Goal: Task Accomplishment & Management: Complete application form

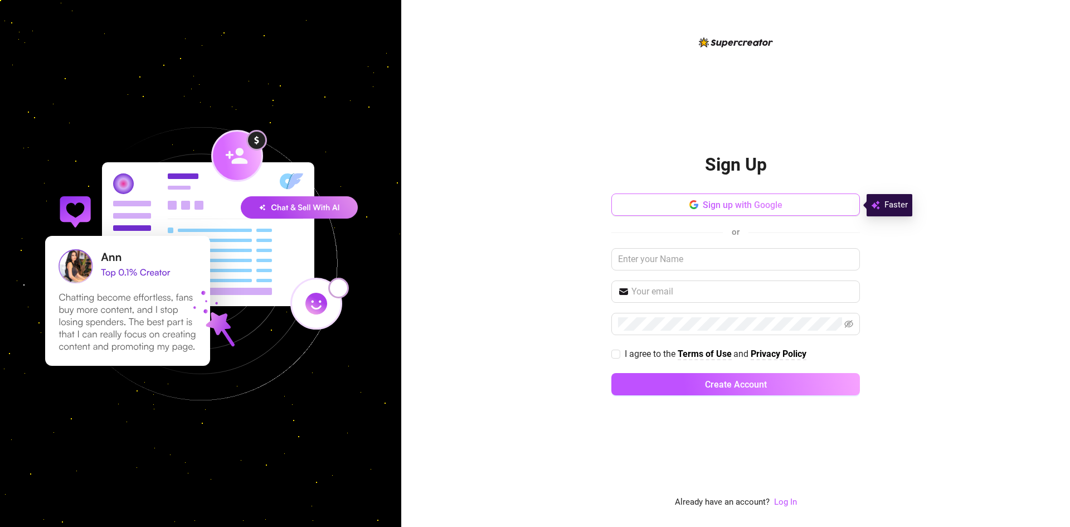
click at [778, 203] on span "Sign up with Google" at bounding box center [743, 205] width 80 height 11
click at [755, 210] on span "Sign up with Google" at bounding box center [743, 205] width 80 height 11
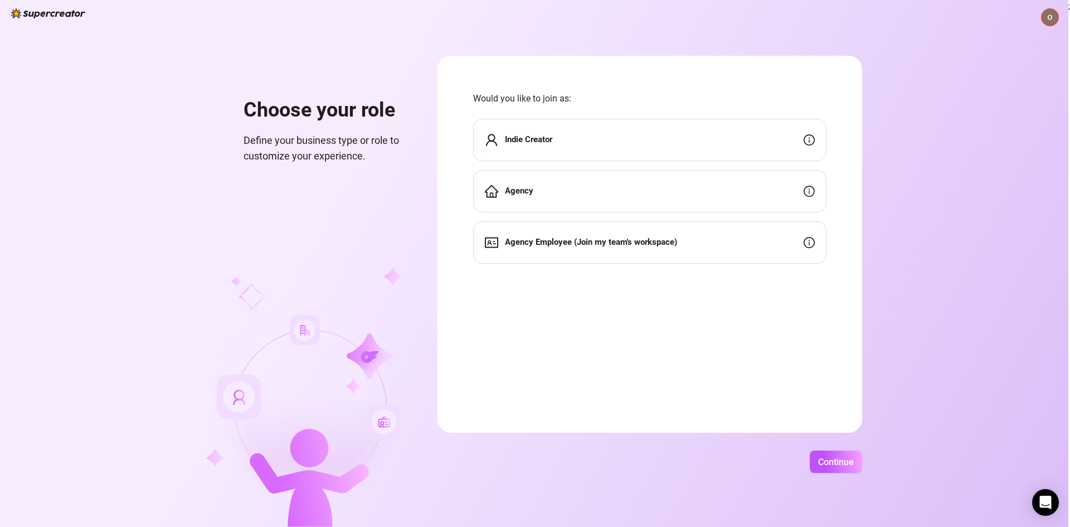
click at [605, 141] on div "Indie Creator" at bounding box center [649, 140] width 353 height 42
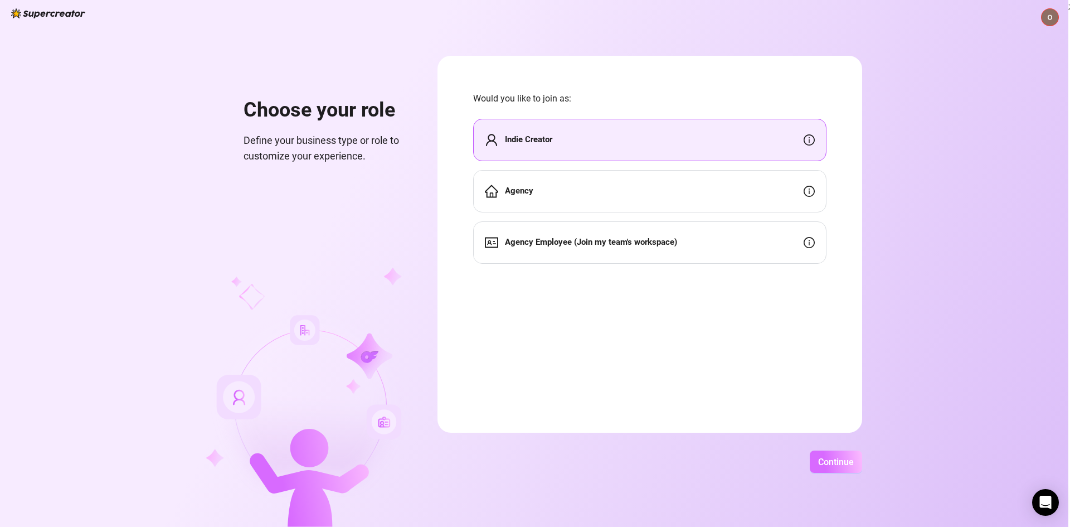
click at [826, 457] on span "Continue" at bounding box center [836, 462] width 36 height 11
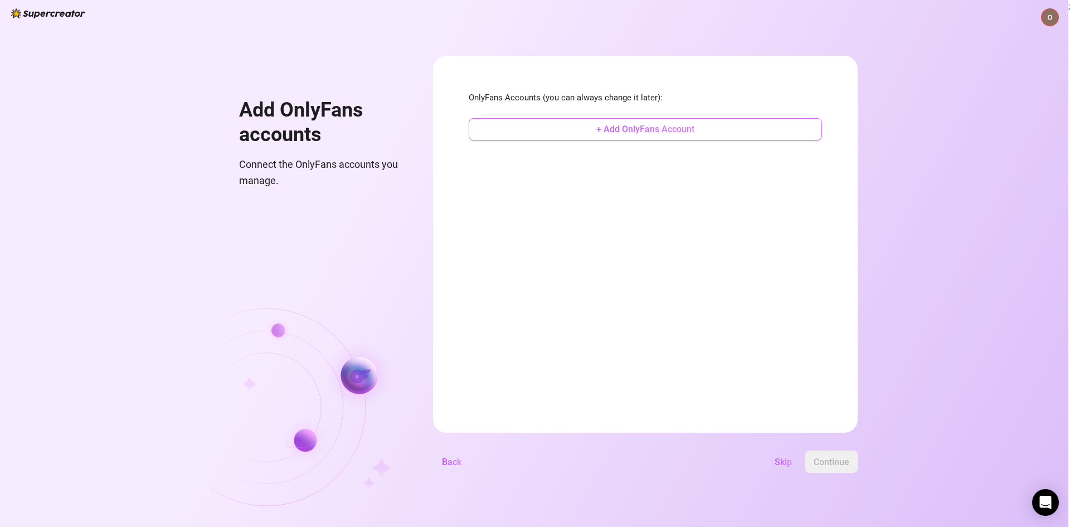
click at [602, 135] on button "+ Add OnlyFans Account" at bounding box center [645, 129] width 353 height 22
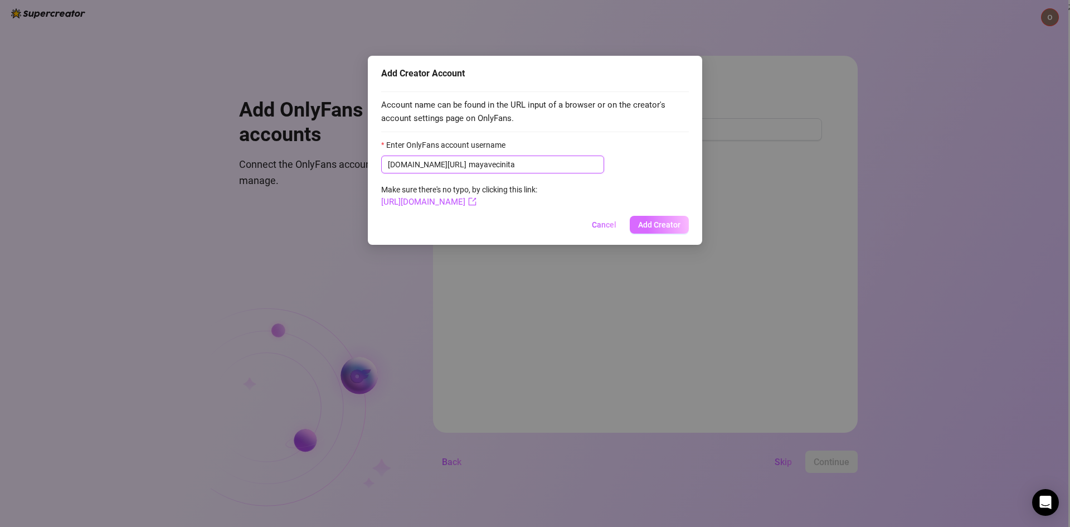
type input "mayavecinita"
click at [654, 223] on span "Add Creator" at bounding box center [659, 224] width 42 height 9
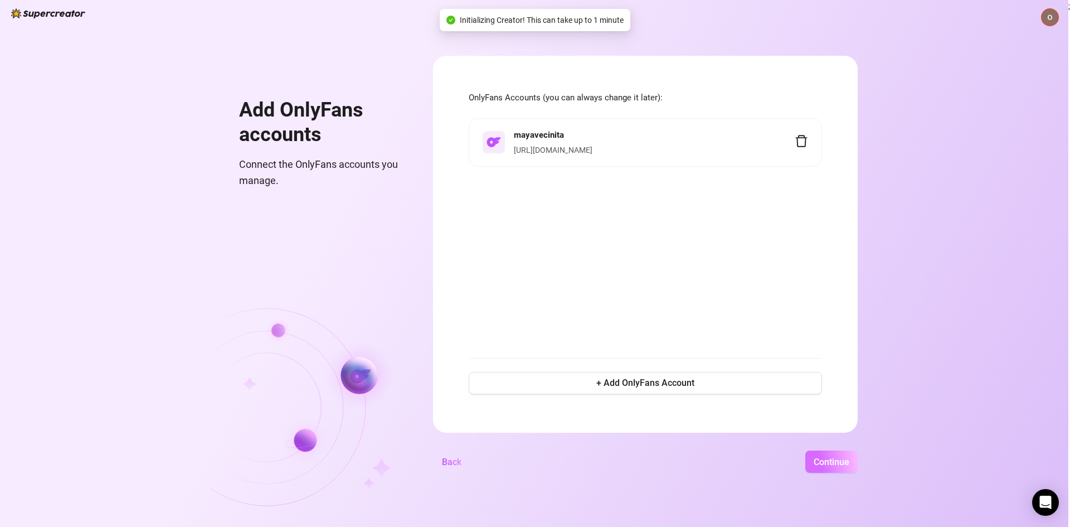
click at [826, 464] on span "Continue" at bounding box center [832, 462] width 36 height 11
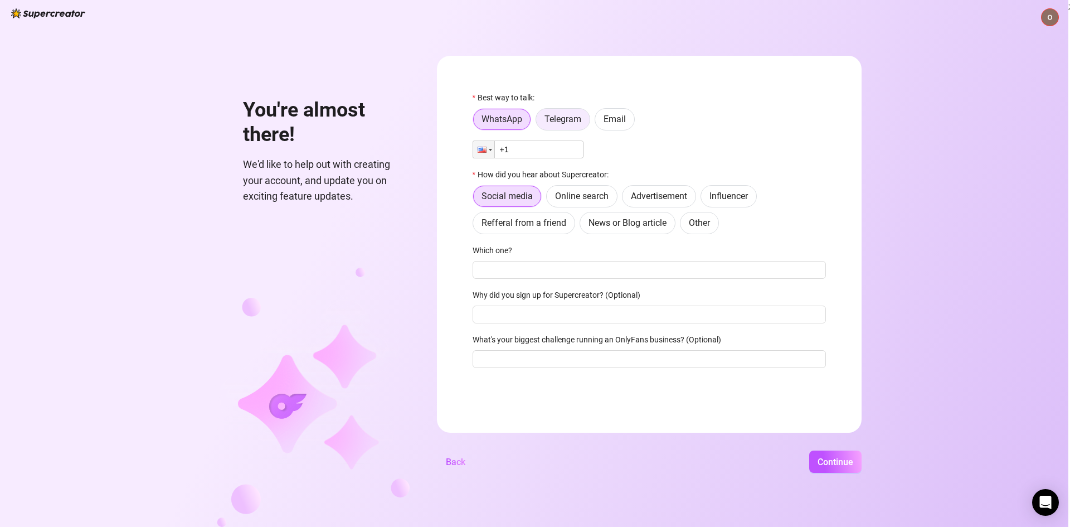
click at [568, 126] on label "Telegram" at bounding box center [563, 119] width 55 height 22
click at [539, 122] on input "Telegram" at bounding box center [539, 122] width 0 height 0
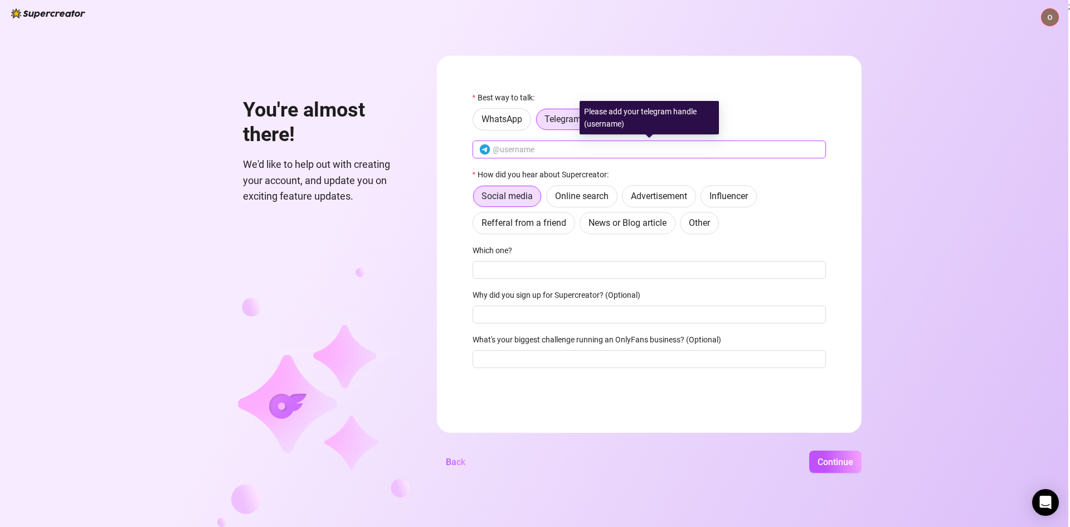
click at [547, 145] on input "text" at bounding box center [656, 149] width 327 height 12
type input "mayaveci"
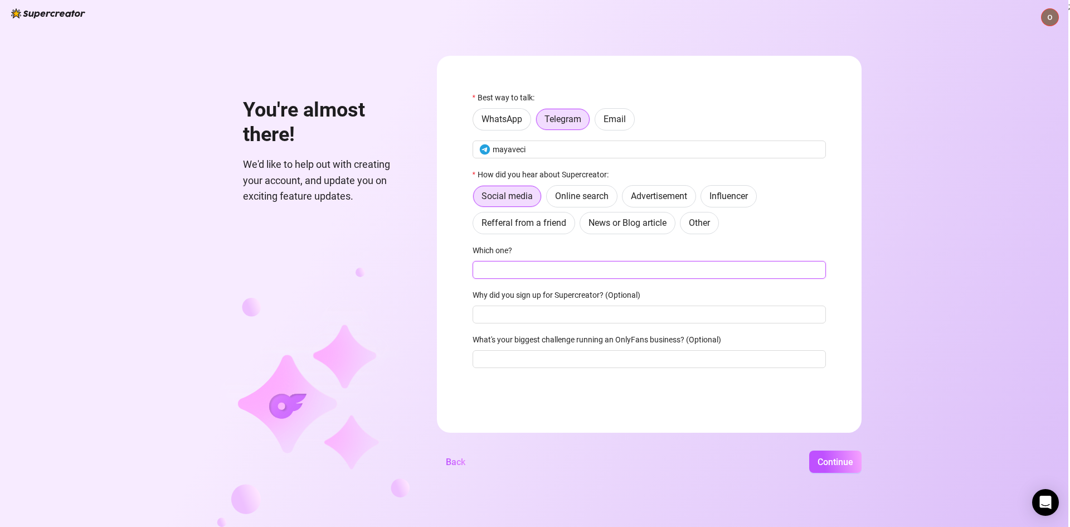
click at [550, 270] on input "Which one?" at bounding box center [649, 270] width 353 height 18
click at [583, 194] on span "Online search" at bounding box center [582, 196] width 54 height 11
click at [550, 199] on input "Online search" at bounding box center [550, 199] width 0 height 0
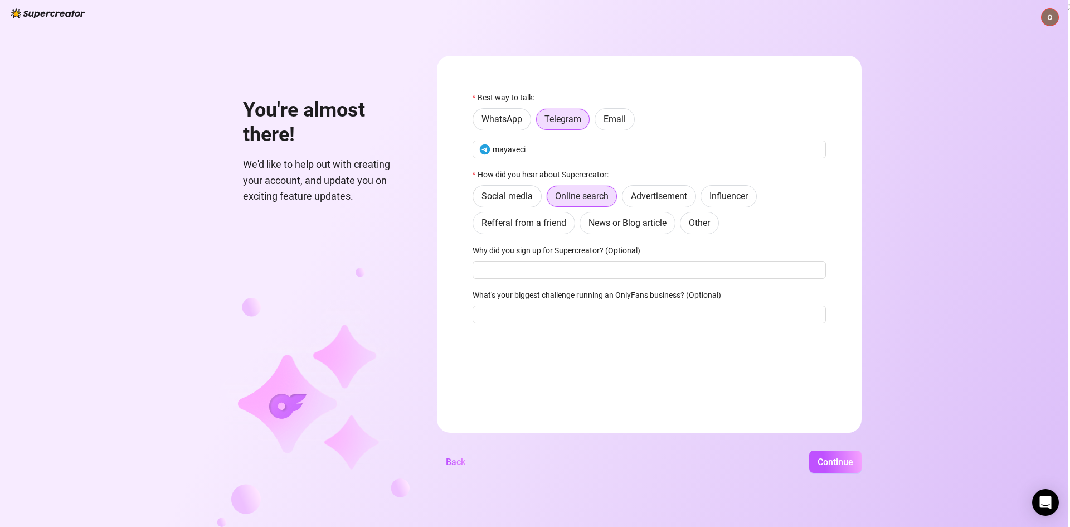
click at [541, 250] on label "Why did you sign up for Supercreator? (Optional)" at bounding box center [560, 250] width 175 height 12
click at [541, 261] on input "Why did you sign up for Supercreator? (Optional)" at bounding box center [649, 270] width 353 height 18
click at [541, 250] on label "Why did you sign up for Supercreator? (Optional)" at bounding box center [560, 250] width 175 height 12
click at [541, 261] on input "Why did you sign up for Supercreator? (Optional)" at bounding box center [649, 270] width 353 height 18
click at [541, 250] on label "Why did you sign up for Supercreator? (Optional)" at bounding box center [560, 250] width 175 height 12
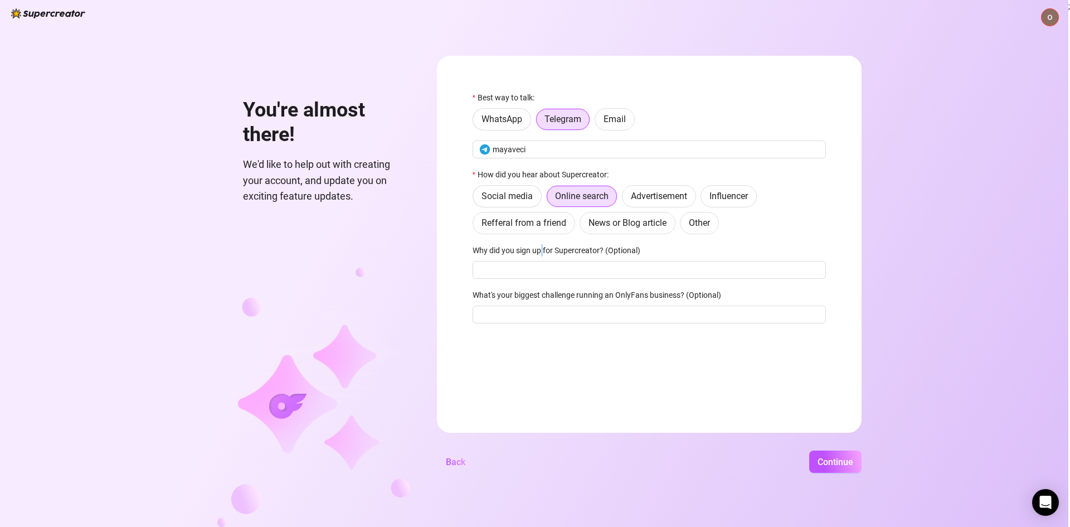
click at [541, 261] on input "Why did you sign up for Supercreator? (Optional)" at bounding box center [649, 270] width 353 height 18
click at [635, 273] on input "Why did you sign up for Supercreator? (Optional)" at bounding box center [649, 270] width 353 height 18
click at [829, 470] on button "Continue" at bounding box center [835, 461] width 52 height 22
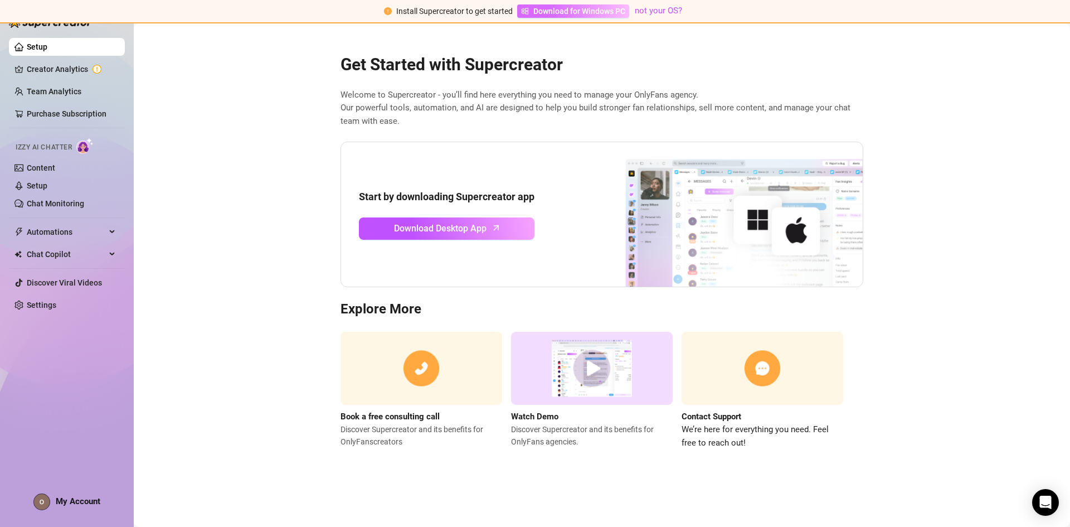
click at [573, 12] on span "Download for Windows PC" at bounding box center [579, 11] width 92 height 12
click at [108, 230] on div "Automations" at bounding box center [67, 232] width 116 height 18
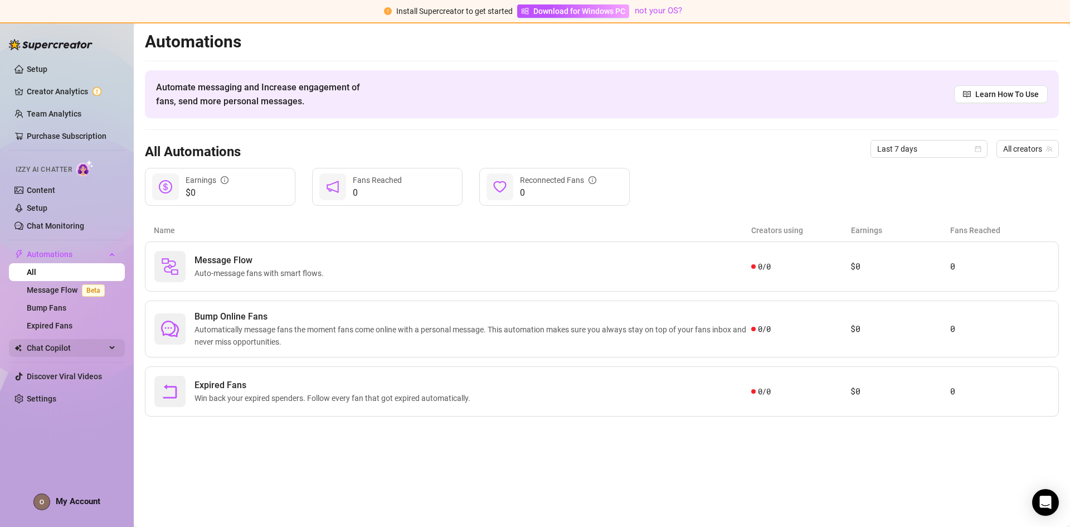
click at [104, 350] on span "Chat Copilot" at bounding box center [66, 348] width 79 height 18
